Goal: Task Accomplishment & Management: Manage account settings

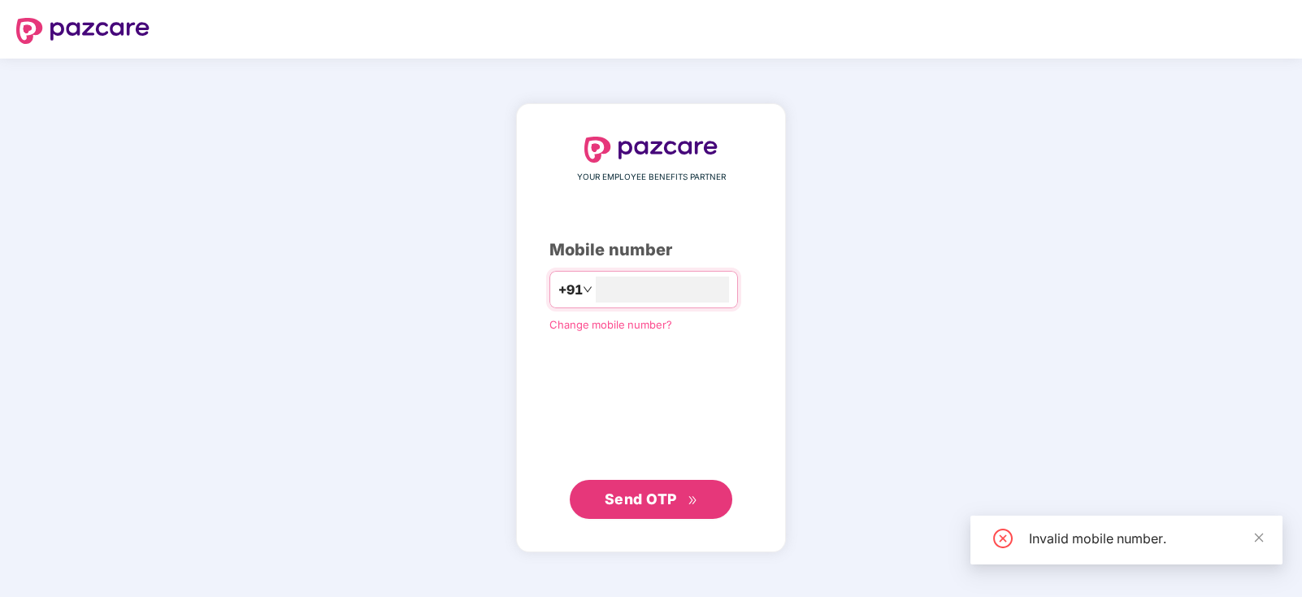
type input "**********"
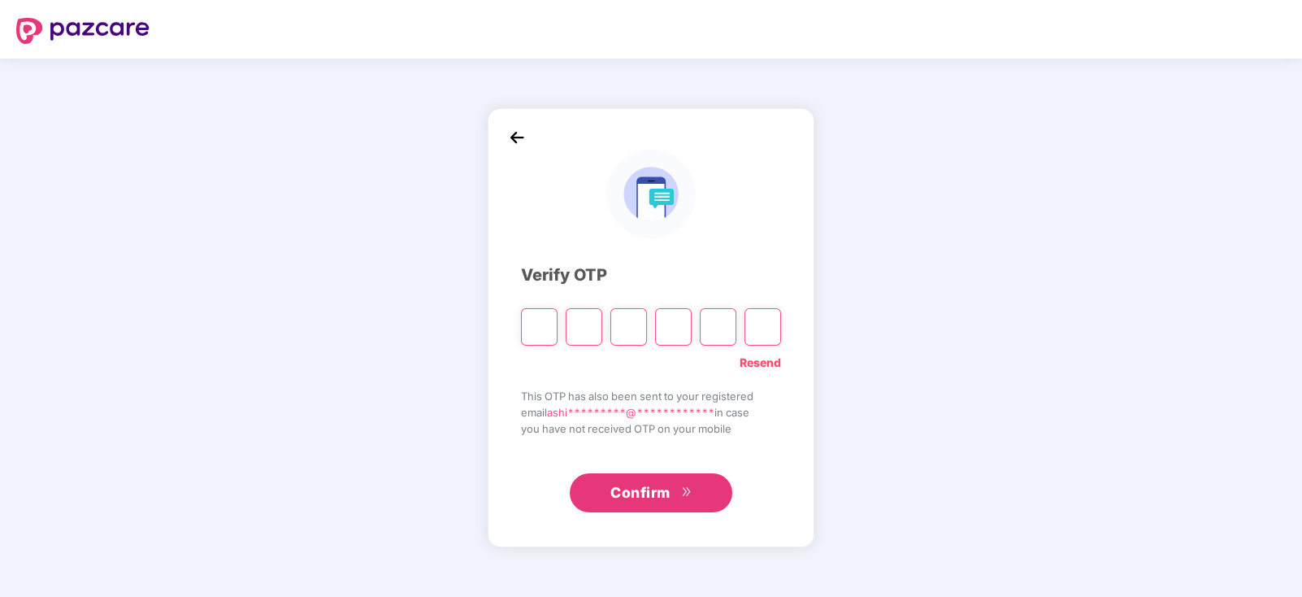
type input "*"
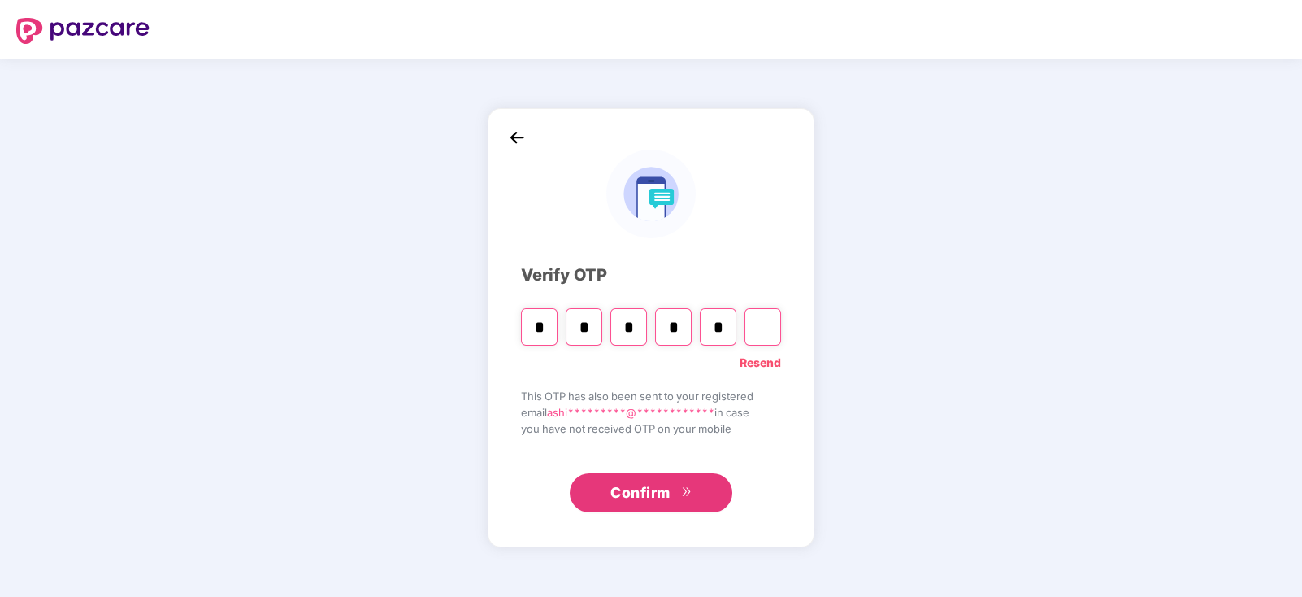
type input "*"
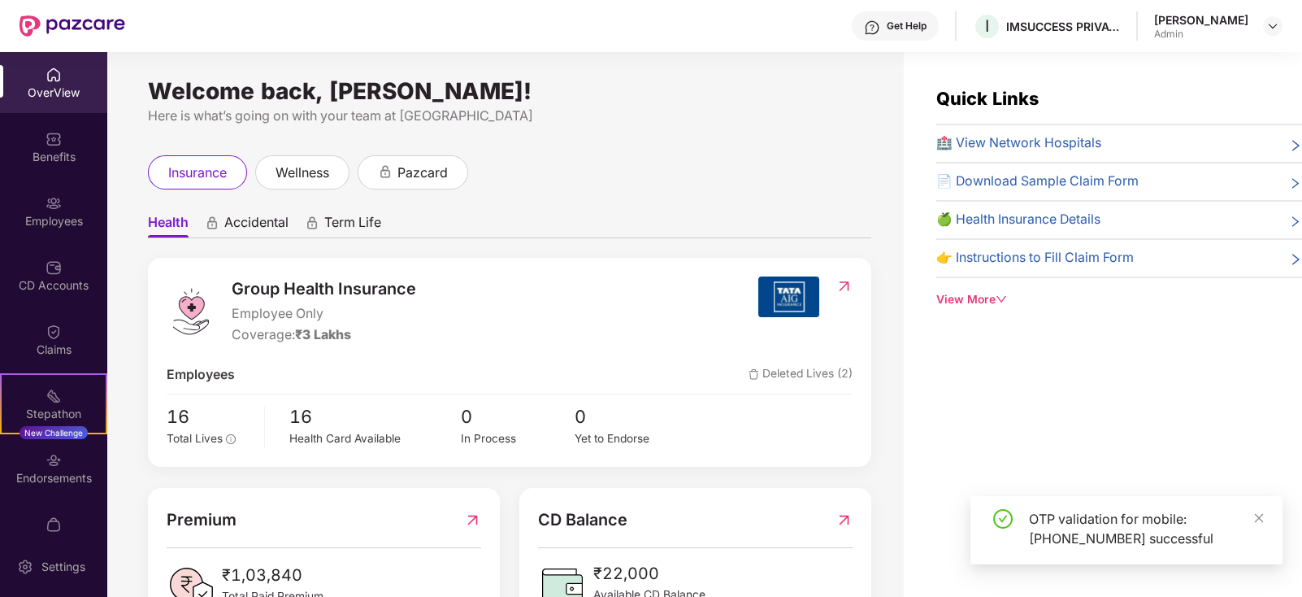
scroll to position [62, 0]
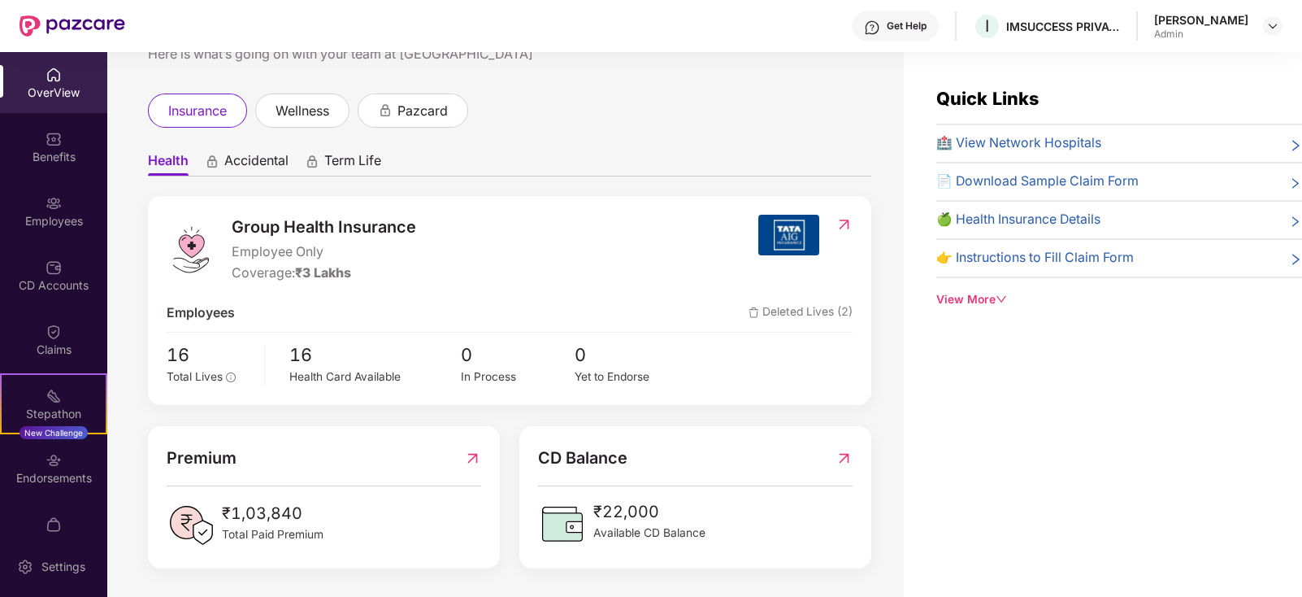
click at [841, 455] on img at bounding box center [844, 457] width 17 height 25
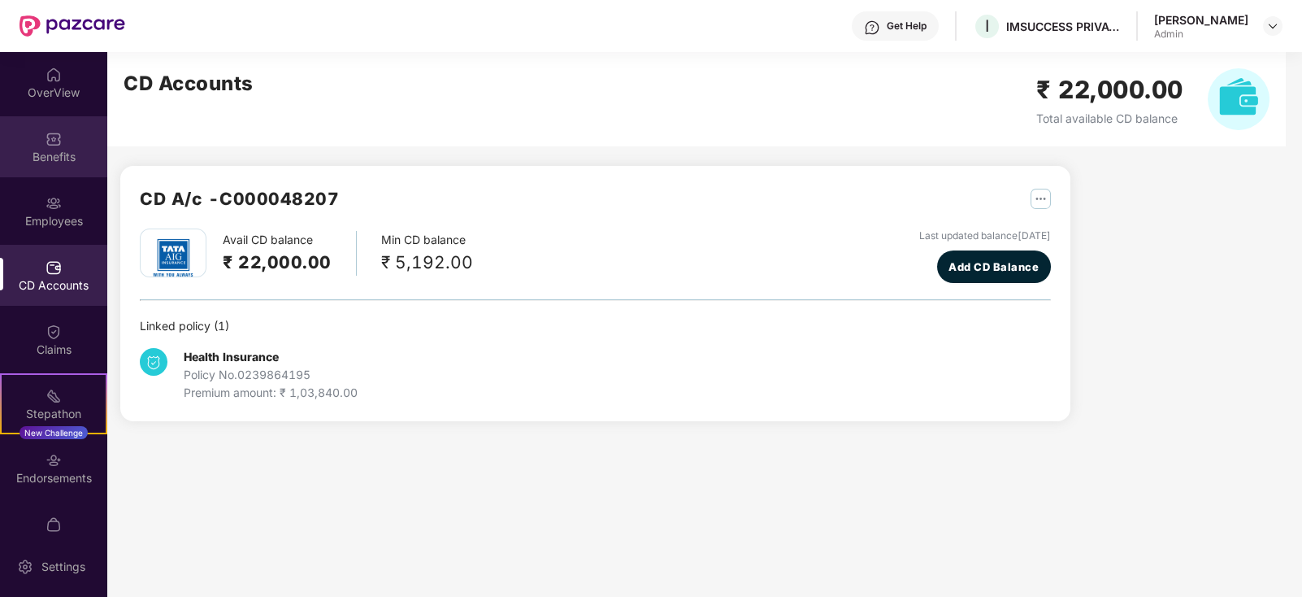
click at [71, 146] on div "Benefits" at bounding box center [53, 146] width 107 height 61
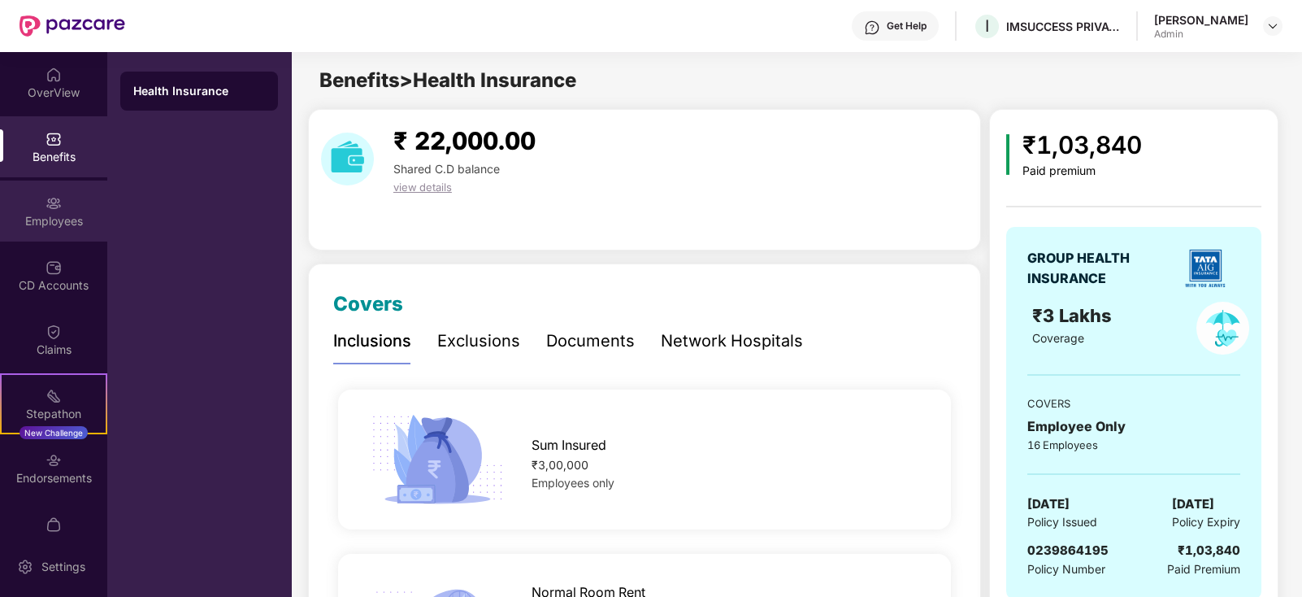
click at [51, 222] on div "Employees" at bounding box center [53, 221] width 107 height 16
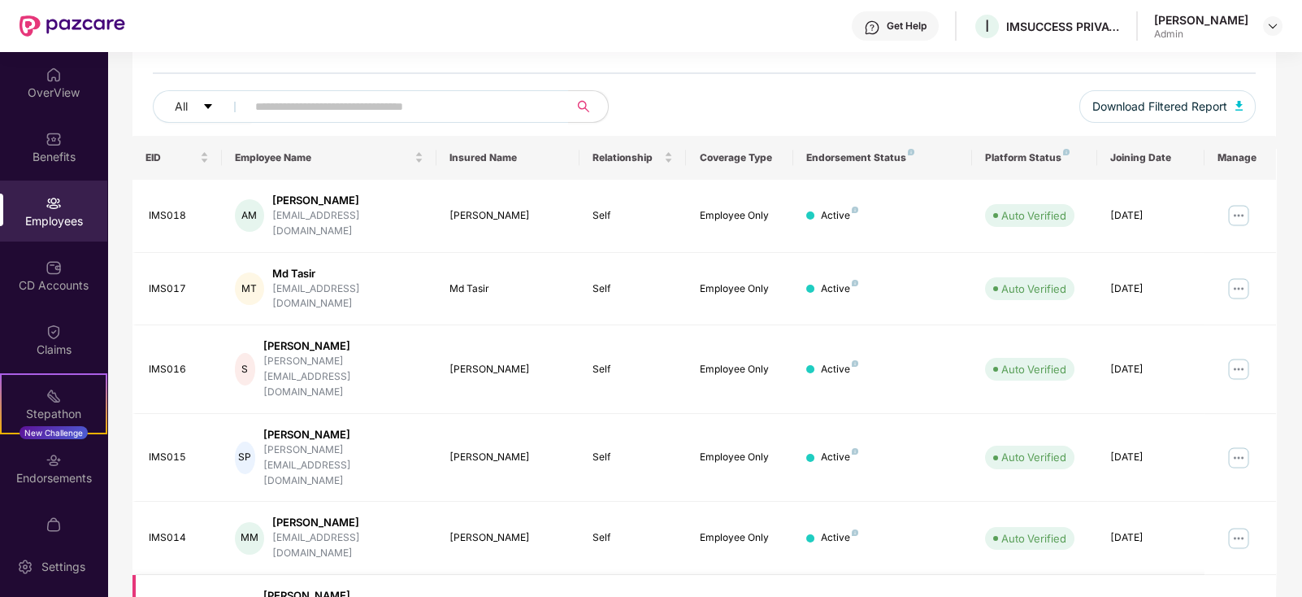
scroll to position [89, 0]
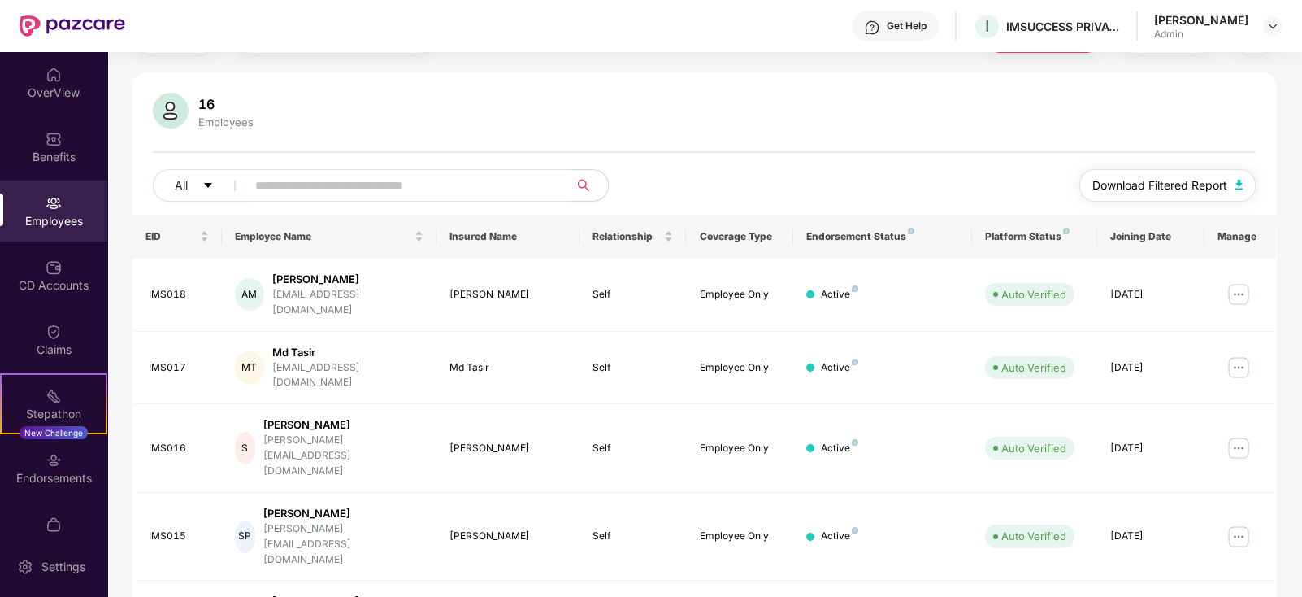
click at [1210, 183] on span "Download Filtered Report" at bounding box center [1160, 185] width 135 height 18
click at [204, 188] on icon "caret-down" at bounding box center [207, 185] width 11 height 11
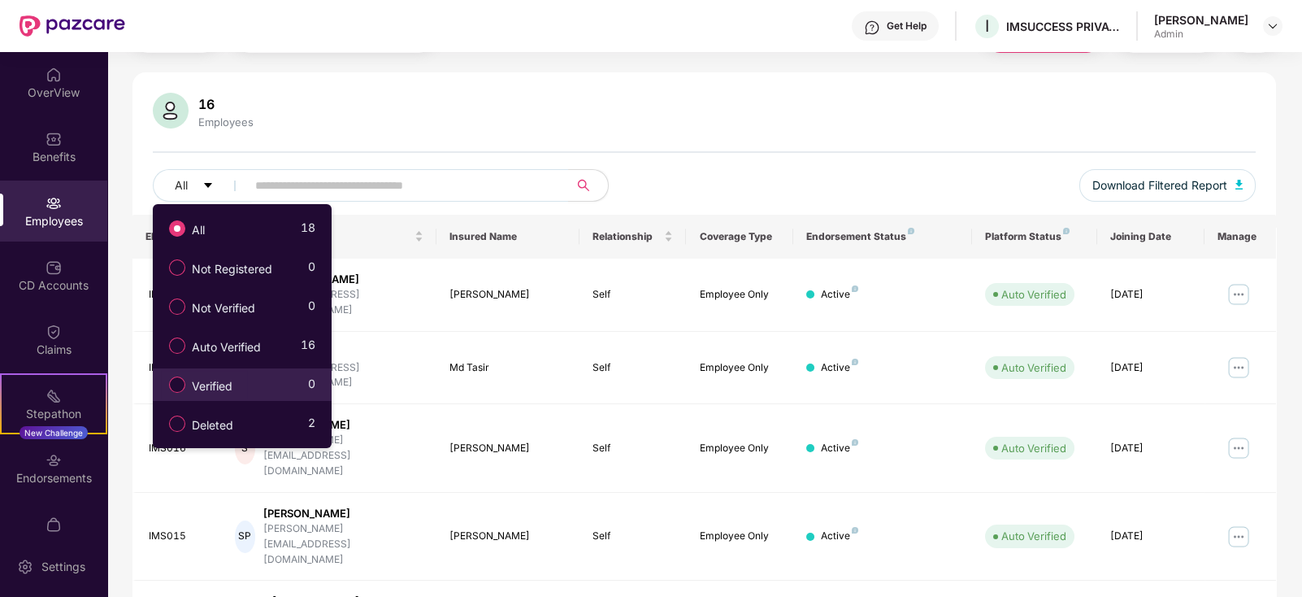
click at [176, 393] on label "Verified" at bounding box center [204, 385] width 86 height 28
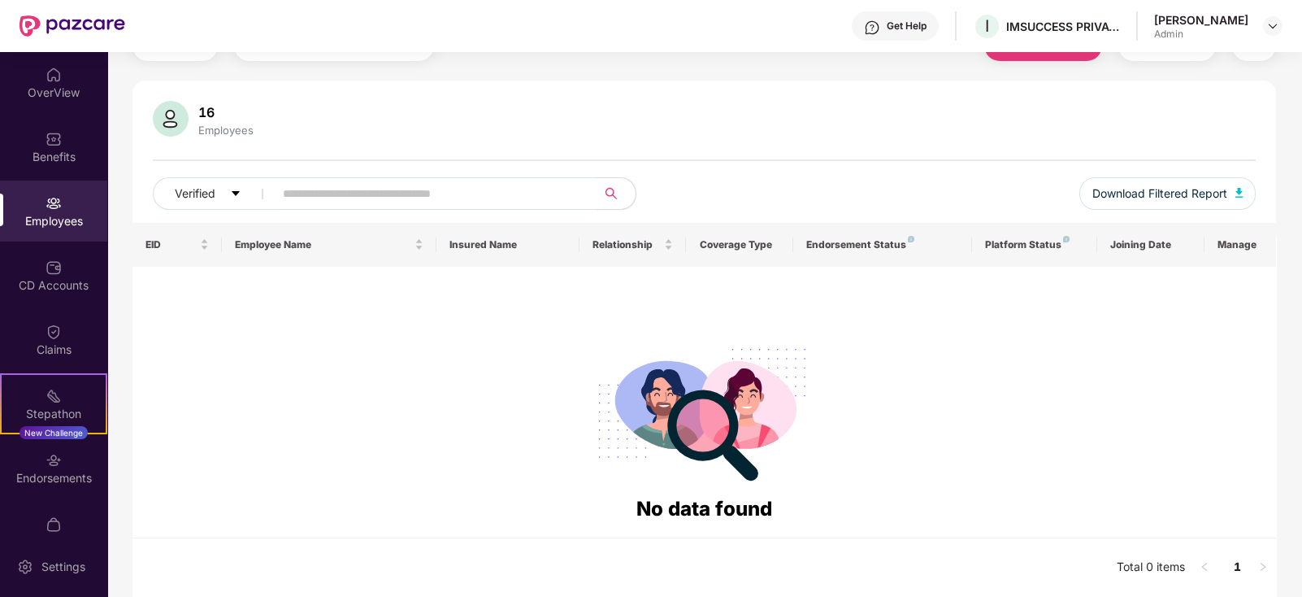
scroll to position [80, 0]
click at [226, 189] on button "Verified" at bounding box center [216, 194] width 127 height 33
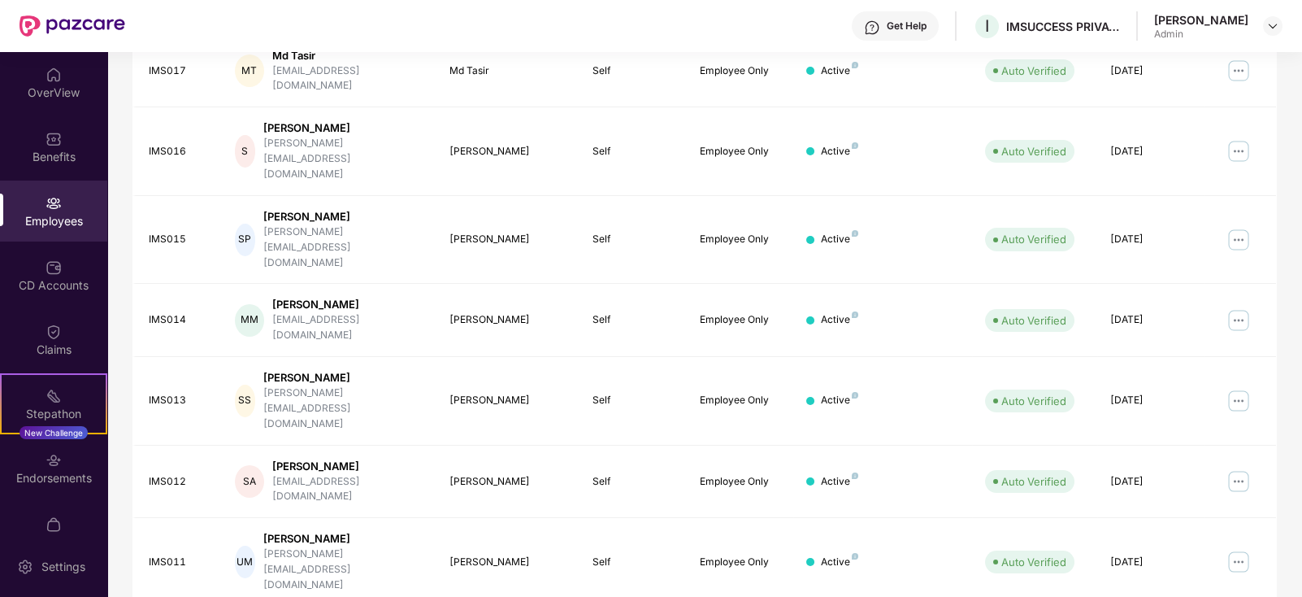
scroll to position [401, 0]
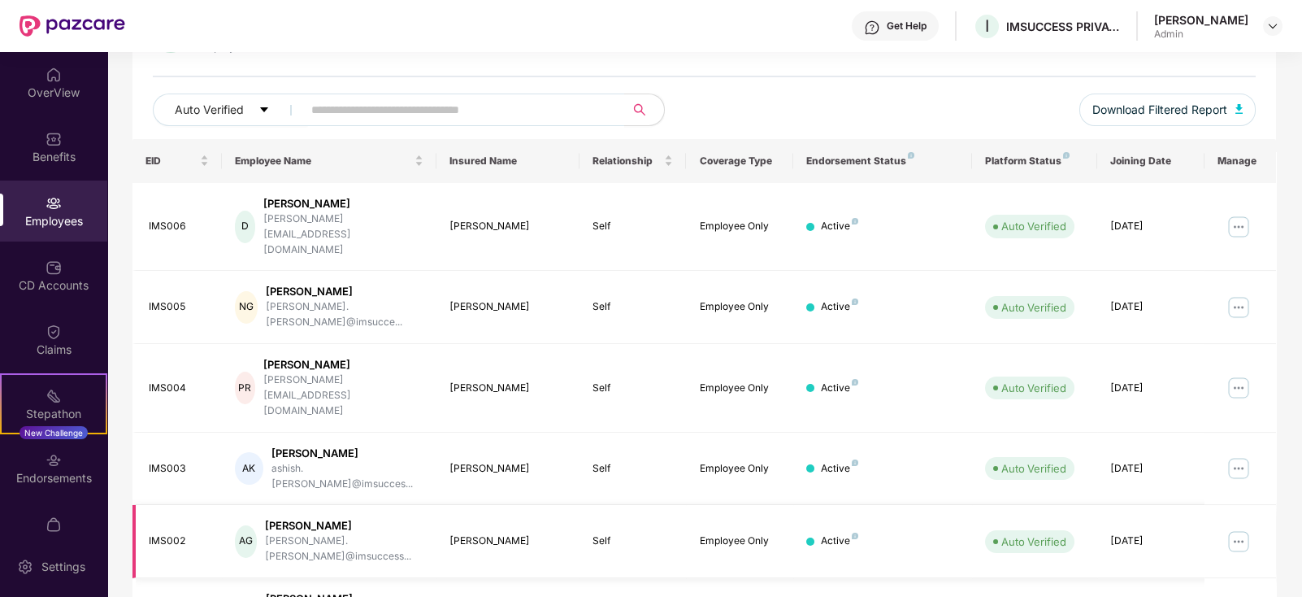
scroll to position [0, 0]
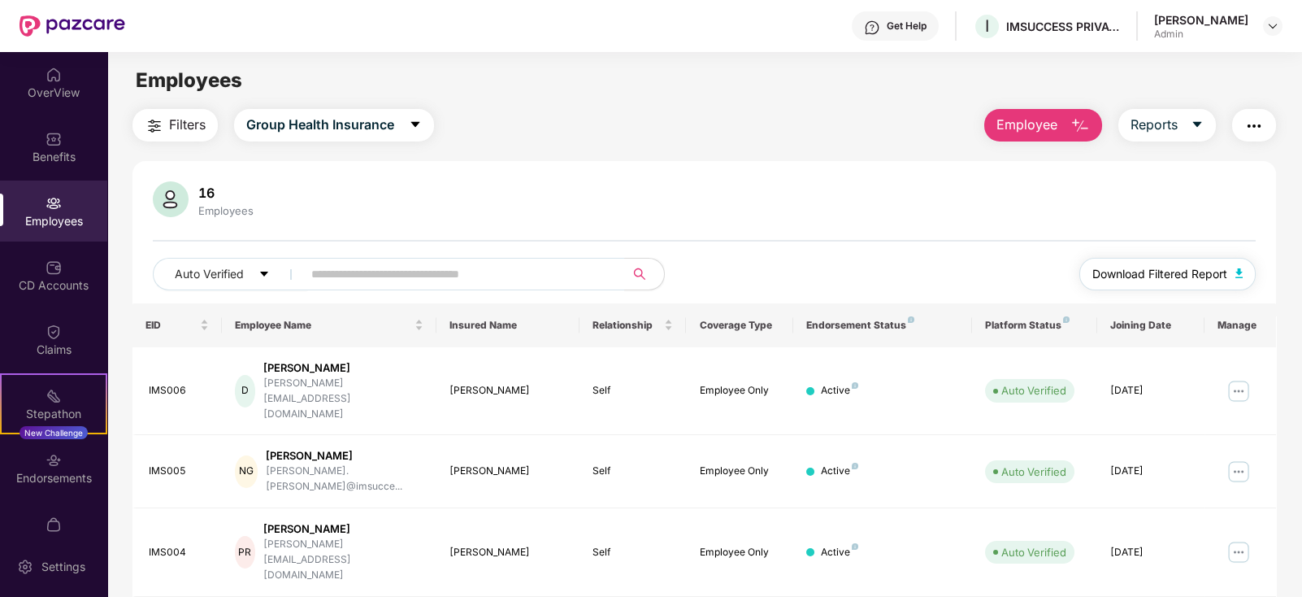
click at [1148, 275] on span "Download Filtered Report" at bounding box center [1160, 274] width 135 height 18
